Goal: Navigation & Orientation: Find specific page/section

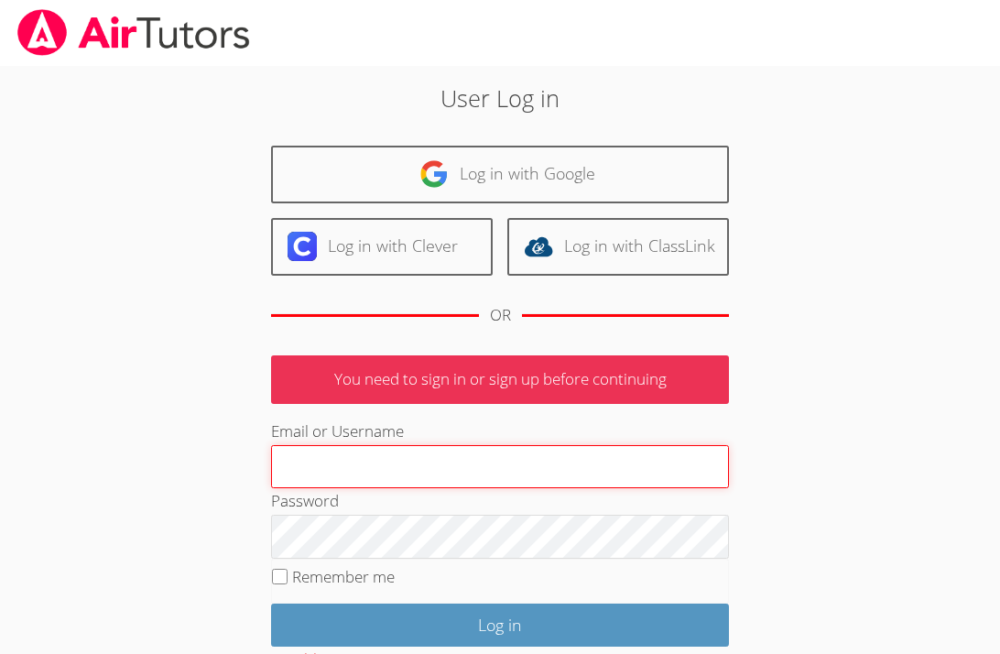
type input "abrown2787@yahoo.com"
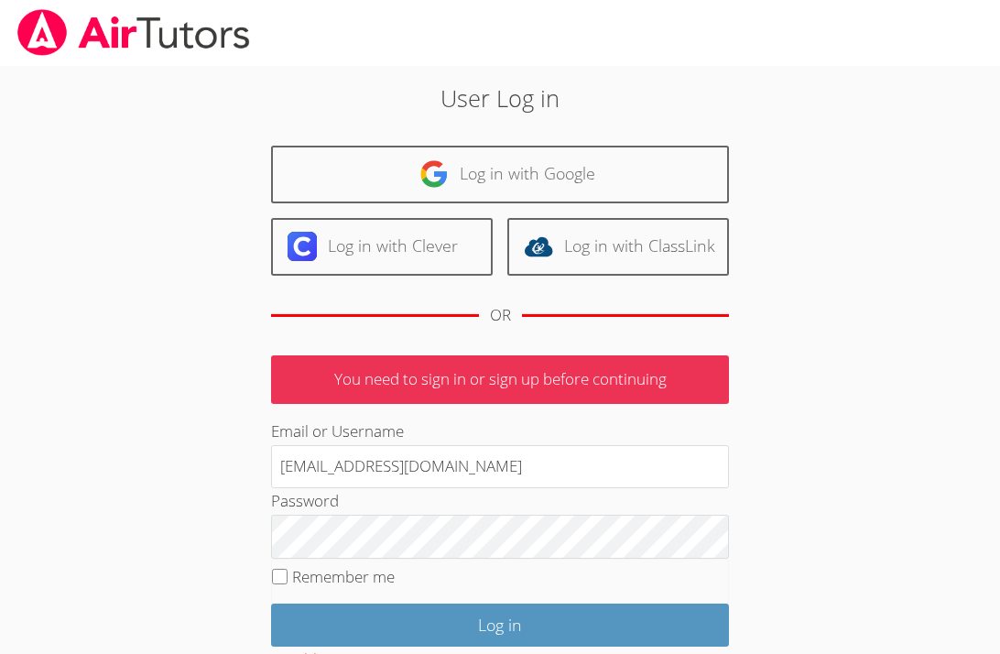
click at [337, 580] on label "Remember me" at bounding box center [343, 576] width 103 height 21
click at [287, 580] on input "Remember me" at bounding box center [280, 577] width 16 height 16
checkbox input "true"
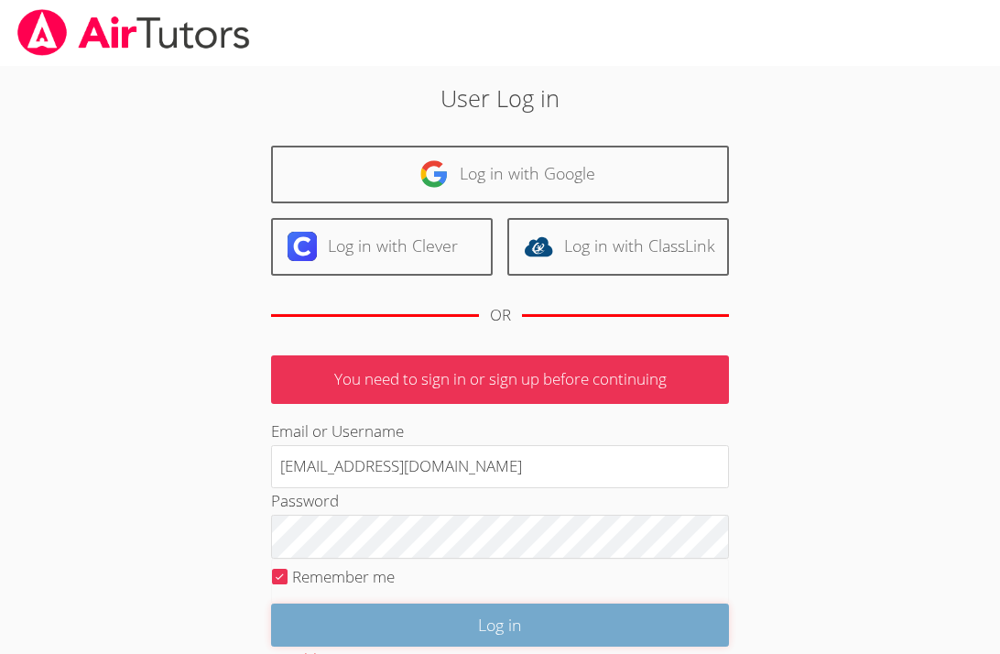
click at [407, 614] on input "Log in" at bounding box center [500, 624] width 458 height 43
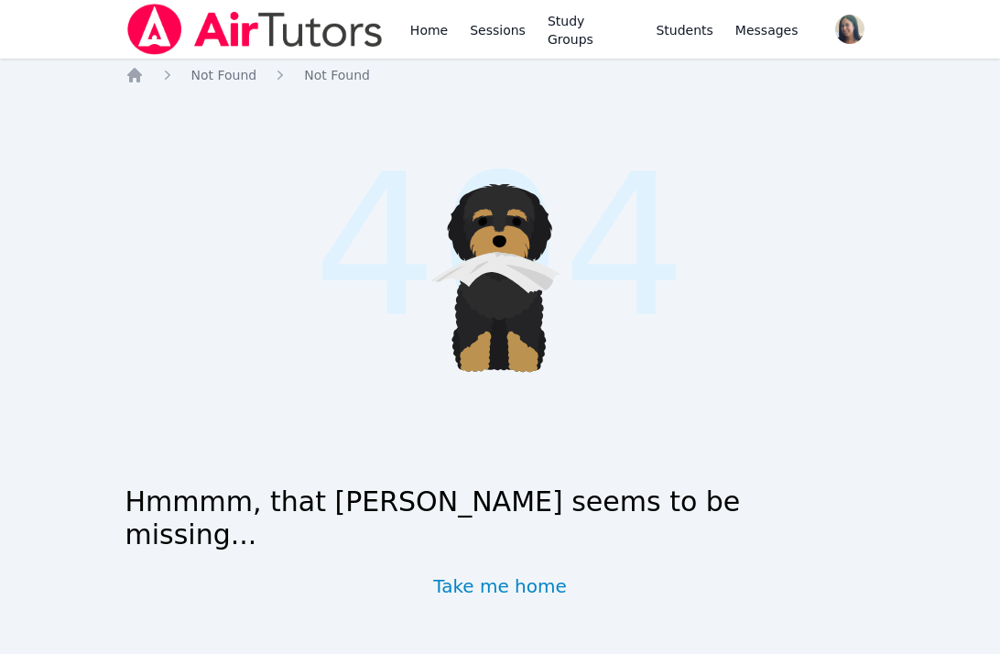
drag, startPoint x: 350, startPoint y: 110, endPoint x: 397, endPoint y: 66, distance: 64.8
click at [350, 110] on span "404" at bounding box center [500, 247] width 374 height 294
click at [529, 576] on link "Take me home" at bounding box center [500, 586] width 134 height 26
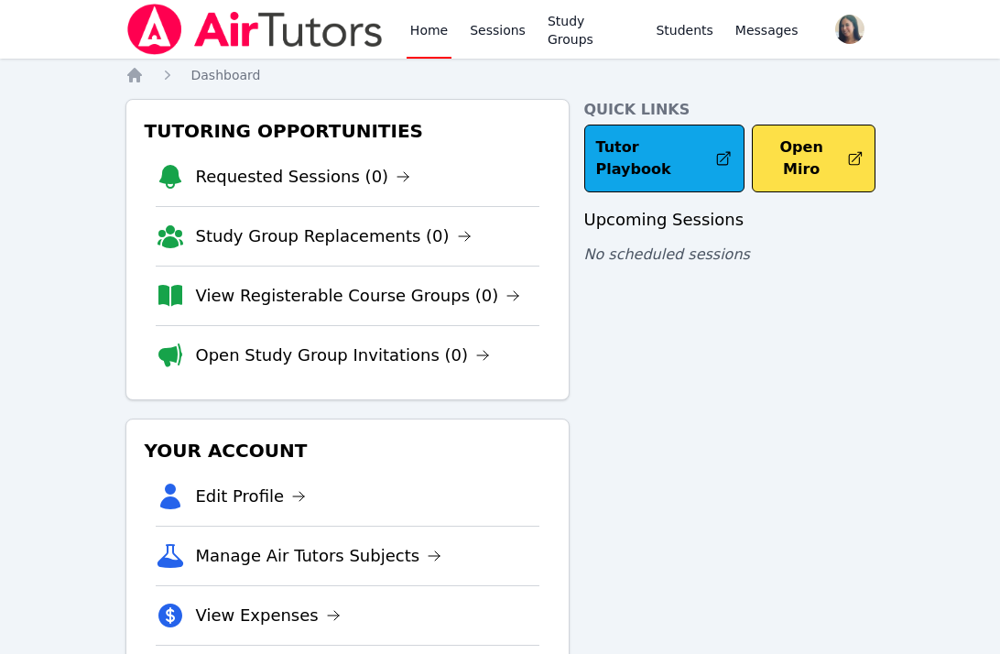
click at [531, 96] on div "Home Dashboard Tutoring Opportunities Requested Sessions (0) Study Group Replac…" at bounding box center [500, 411] width 750 height 690
click at [493, 33] on link "Sessions" at bounding box center [497, 29] width 63 height 59
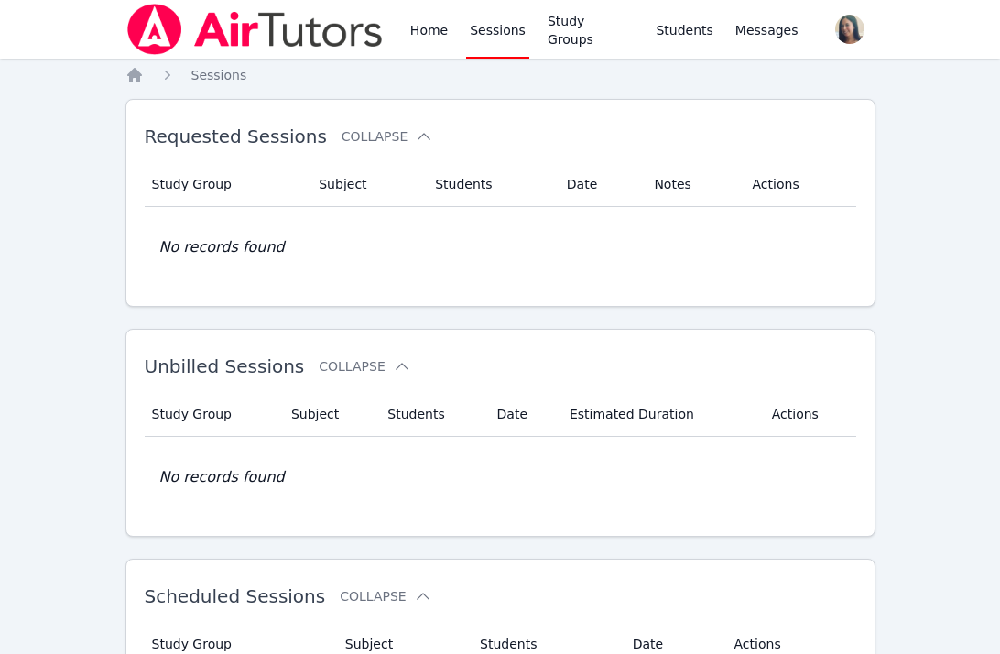
click at [516, 83] on nav "Home Sessions" at bounding box center [500, 75] width 750 height 18
click at [560, 24] on link "Study Groups" at bounding box center [591, 29] width 94 height 59
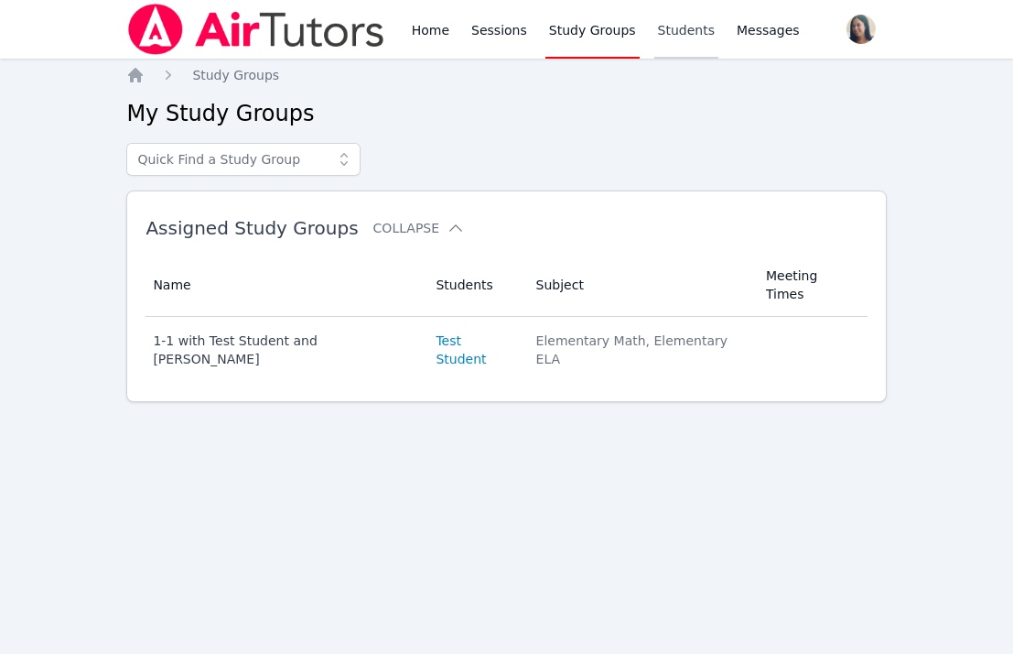
click at [666, 38] on link "Students" at bounding box center [687, 29] width 64 height 59
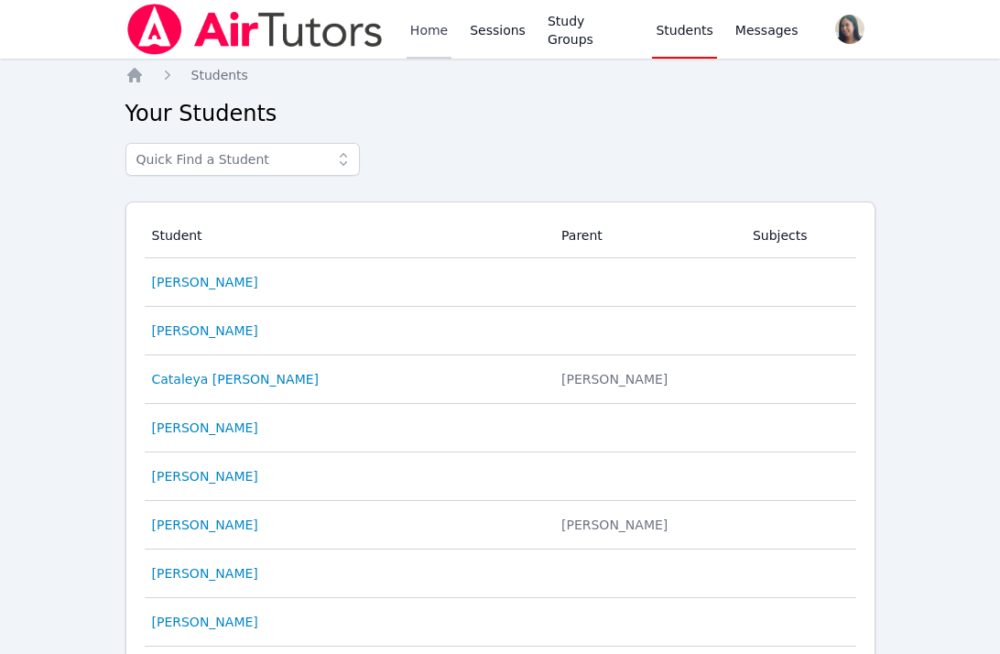
click at [439, 37] on link "Home" at bounding box center [428, 29] width 45 height 59
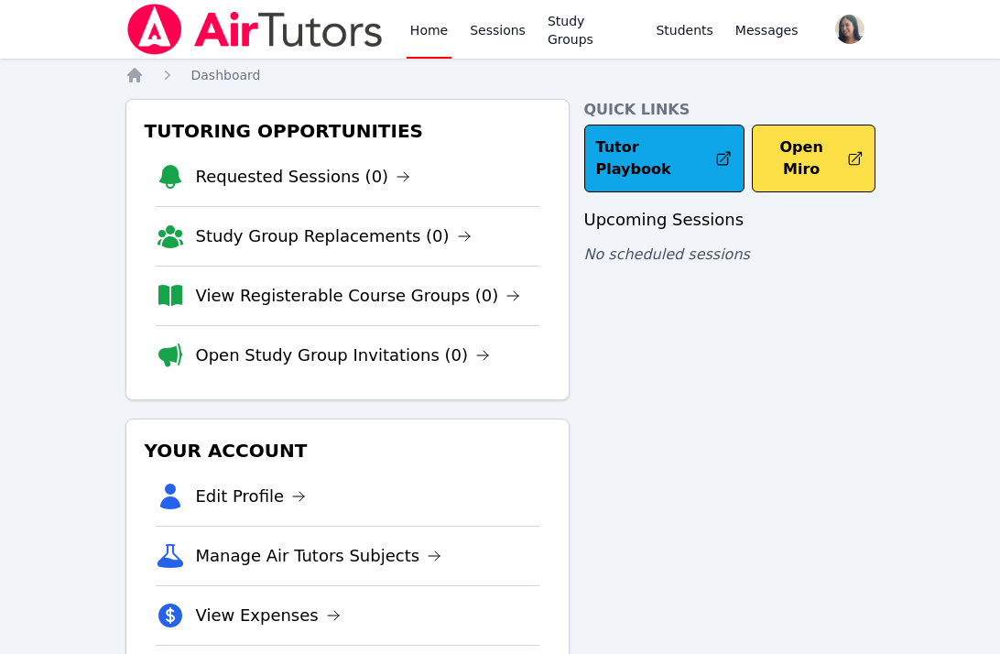
scroll to position [103, 0]
click at [519, 35] on link "Sessions" at bounding box center [497, 29] width 63 height 59
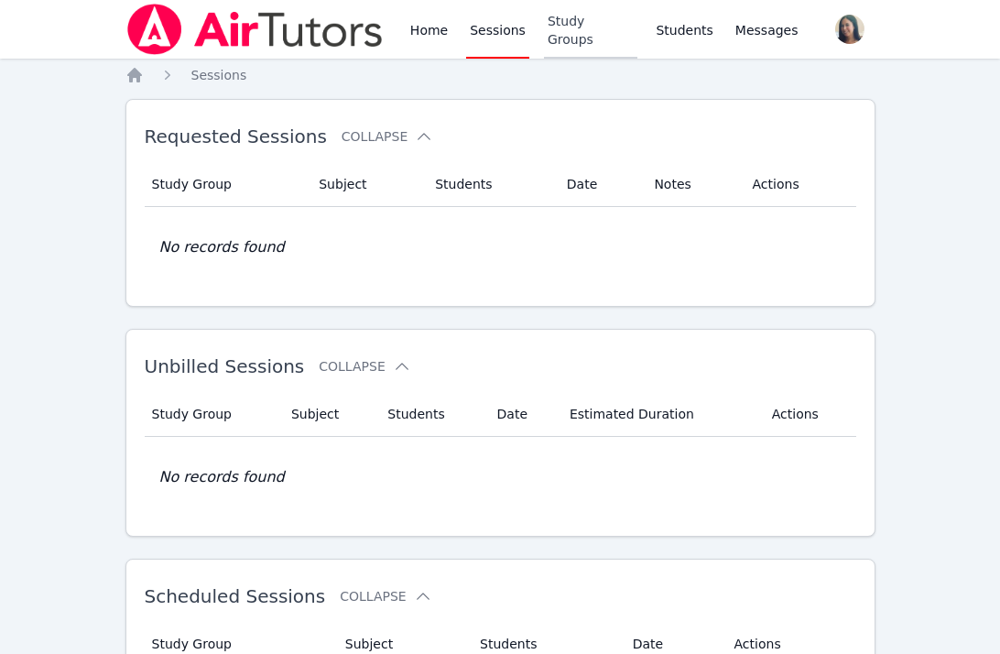
click at [567, 22] on link "Study Groups" at bounding box center [591, 29] width 94 height 59
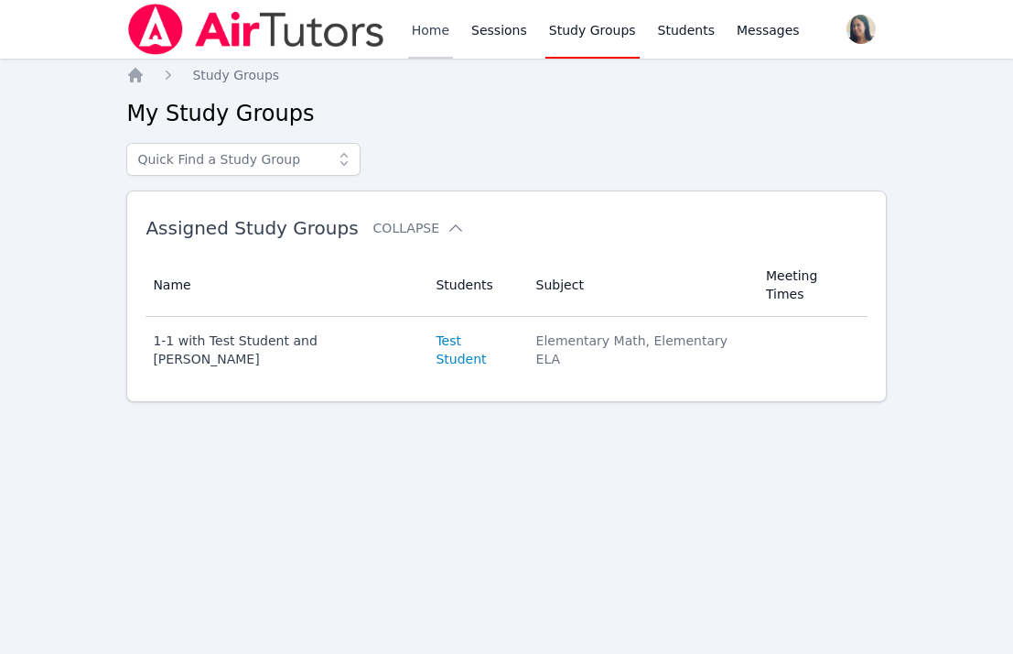
click at [435, 28] on link "Home" at bounding box center [430, 29] width 45 height 59
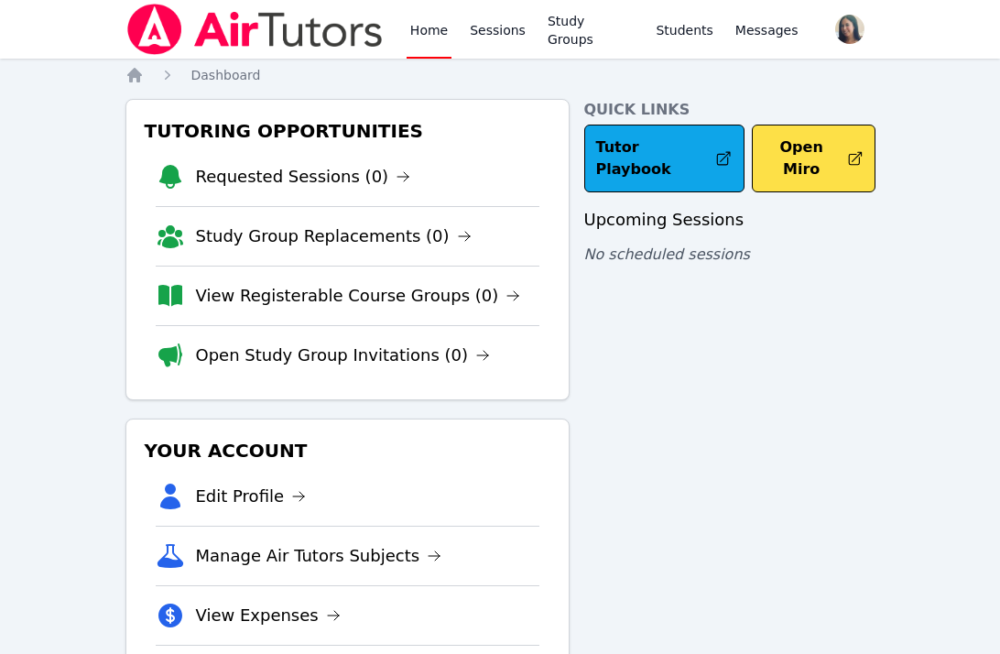
drag, startPoint x: 948, startPoint y: 95, endPoint x: 939, endPoint y: 88, distance: 11.7
click at [948, 95] on div "Home Sessions Study Groups Students Messages Open user menu [PERSON_NAME] Open …" at bounding box center [500, 378] width 1000 height 756
drag, startPoint x: 911, startPoint y: 368, endPoint x: 782, endPoint y: 142, distance: 260.4
click at [911, 368] on div "Home Sessions Study Groups Students Messages Open user menu [PERSON_NAME] Open …" at bounding box center [500, 378] width 1000 height 756
